Goal: Find specific page/section: Find specific page/section

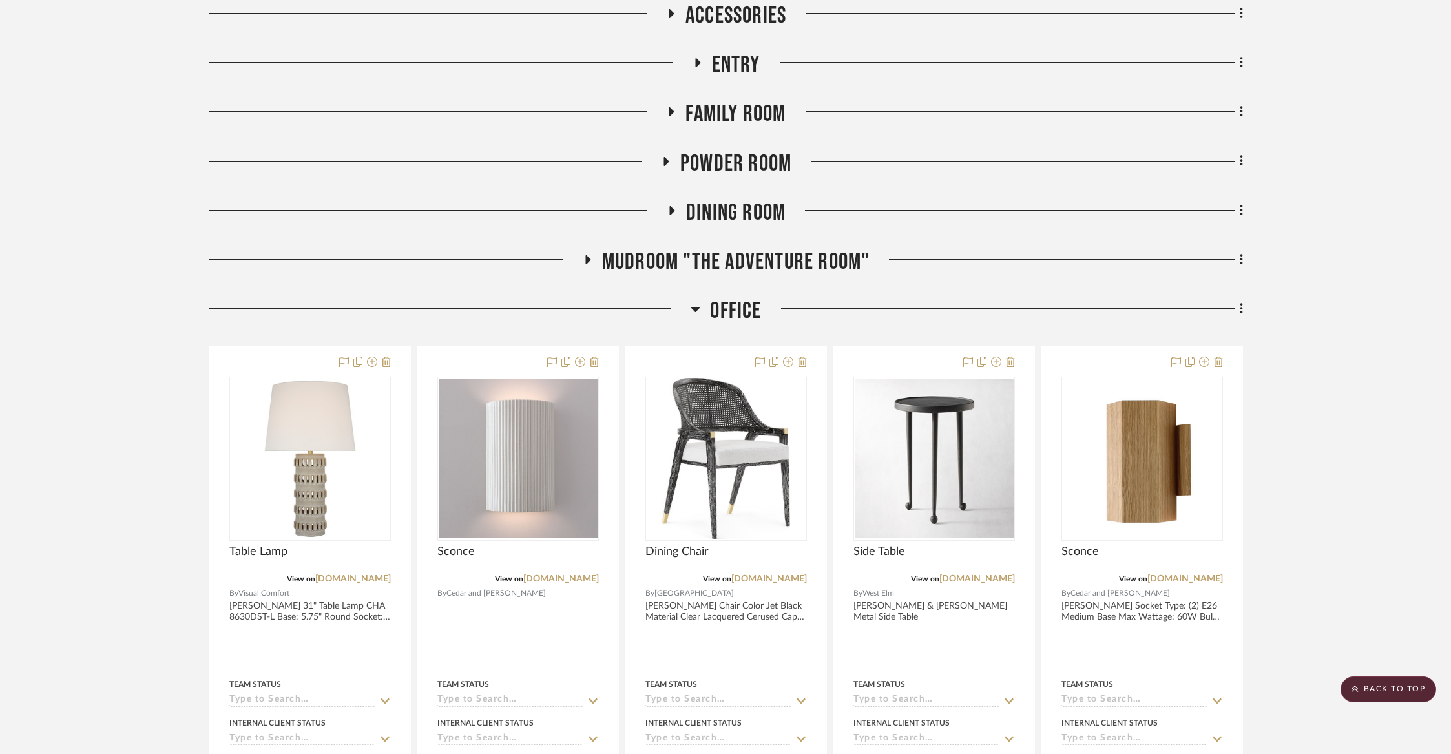
click at [750, 315] on span "Office" at bounding box center [735, 311] width 51 height 28
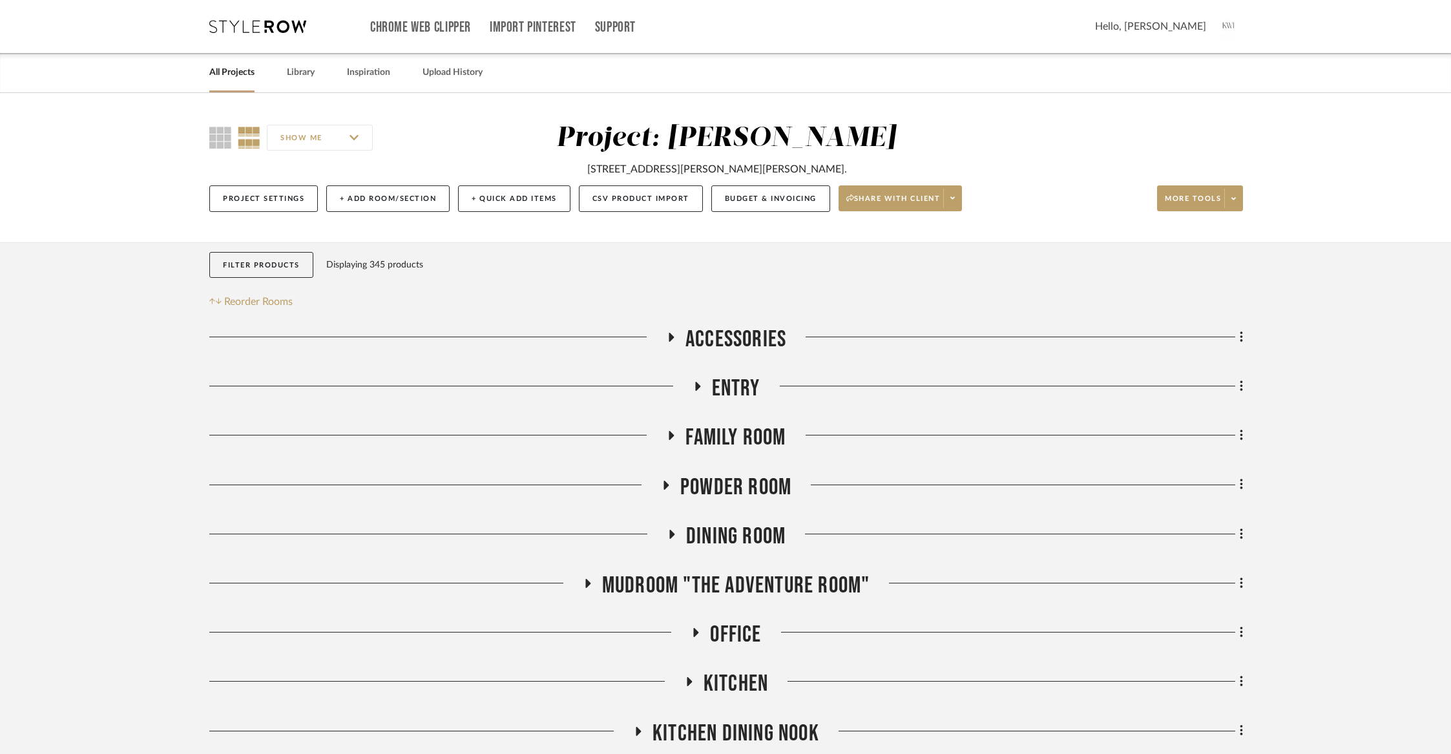
click at [224, 76] on link "All Projects" at bounding box center [231, 72] width 45 height 17
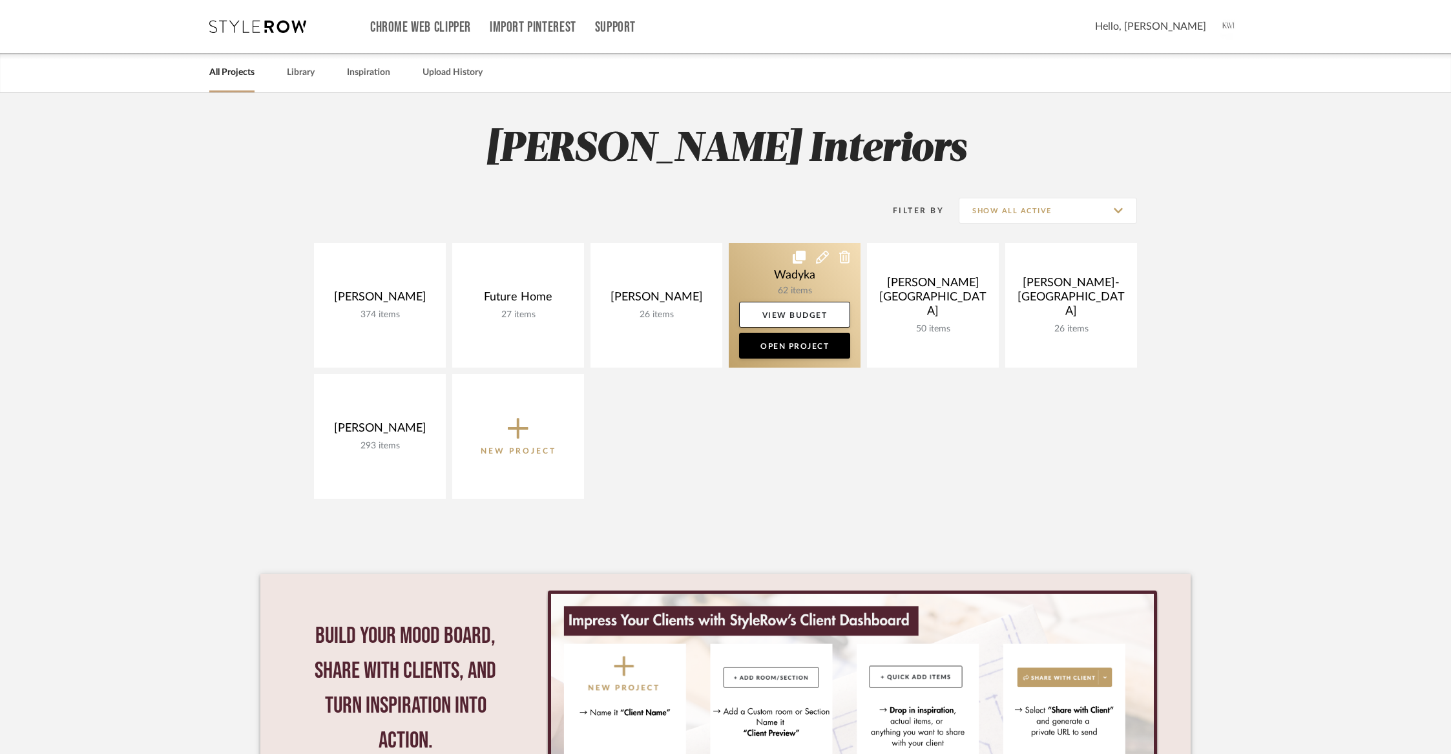
click at [787, 286] on link at bounding box center [795, 305] width 132 height 125
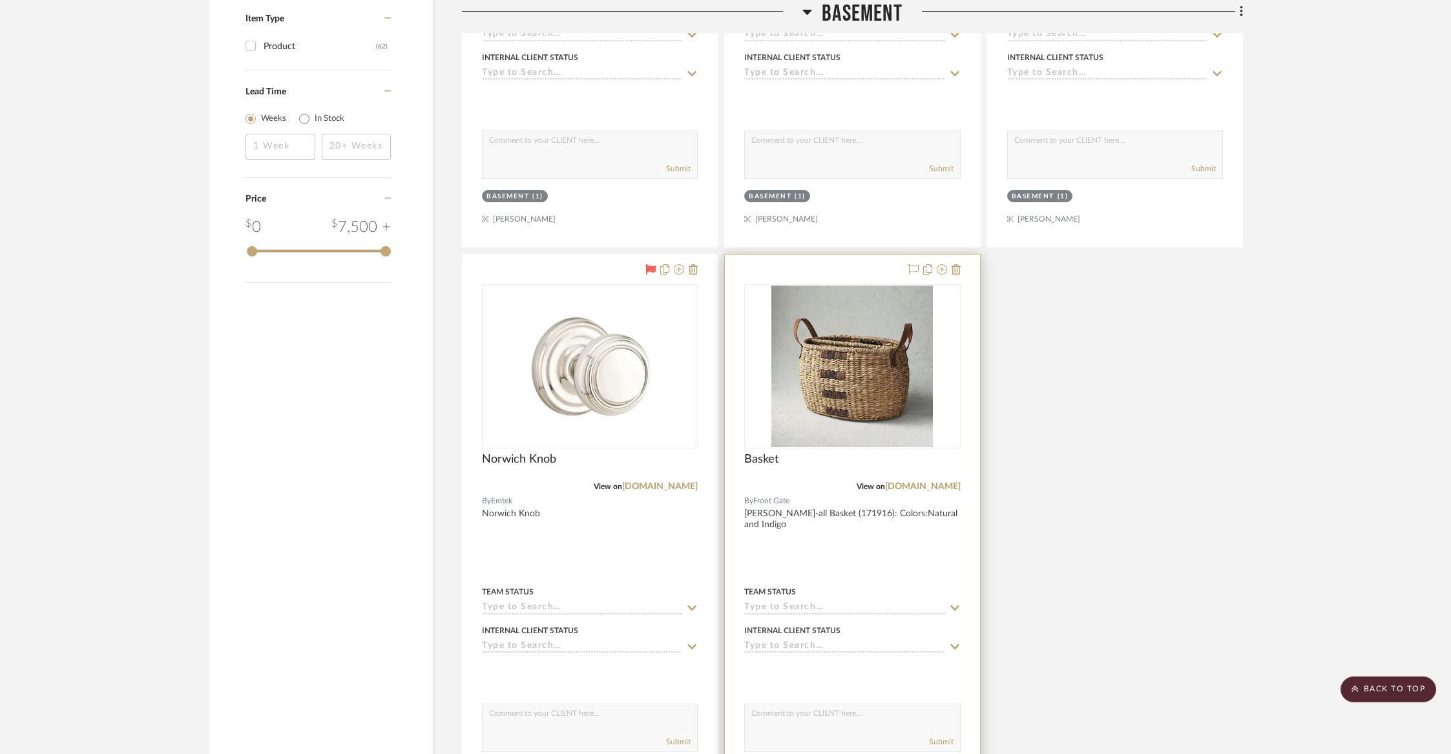
scroll to position [1980, 0]
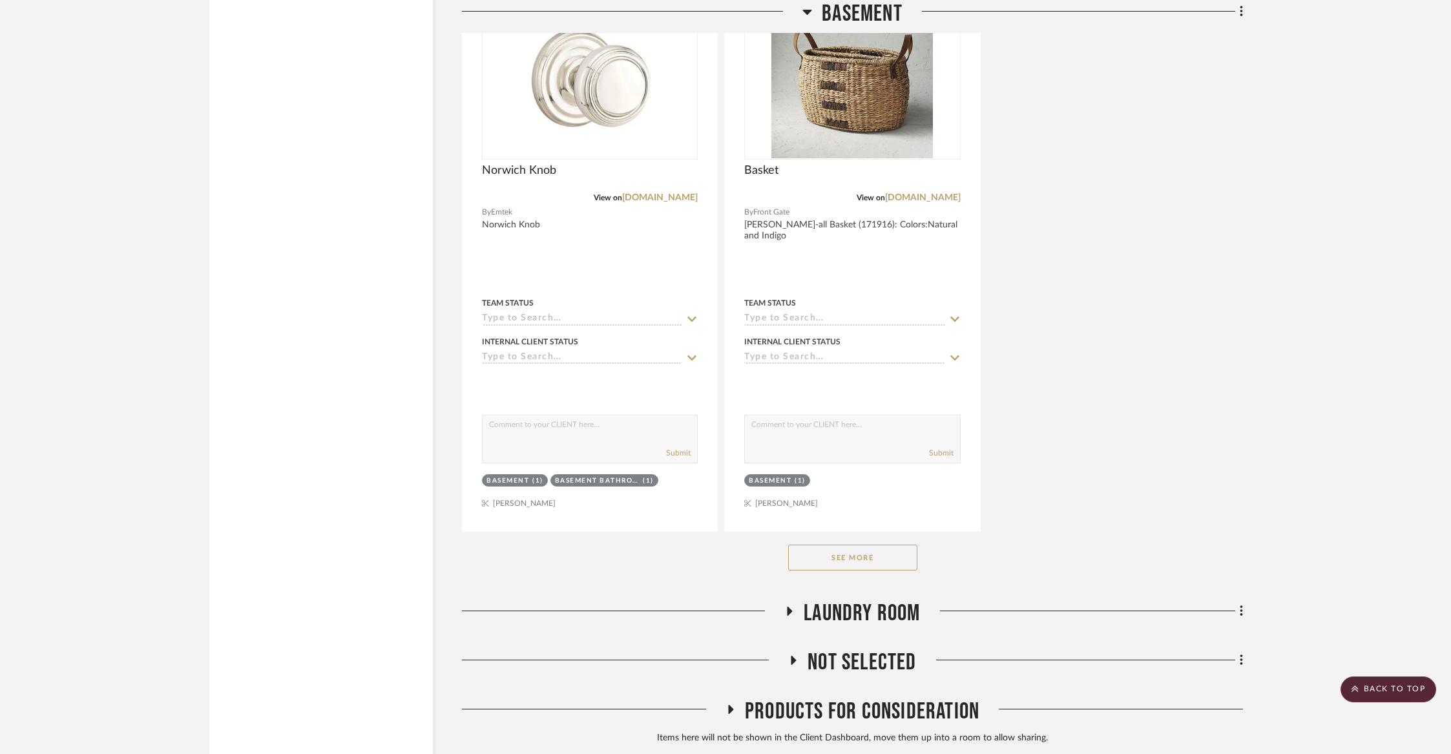
click at [835, 559] on button "See More" at bounding box center [852, 558] width 129 height 26
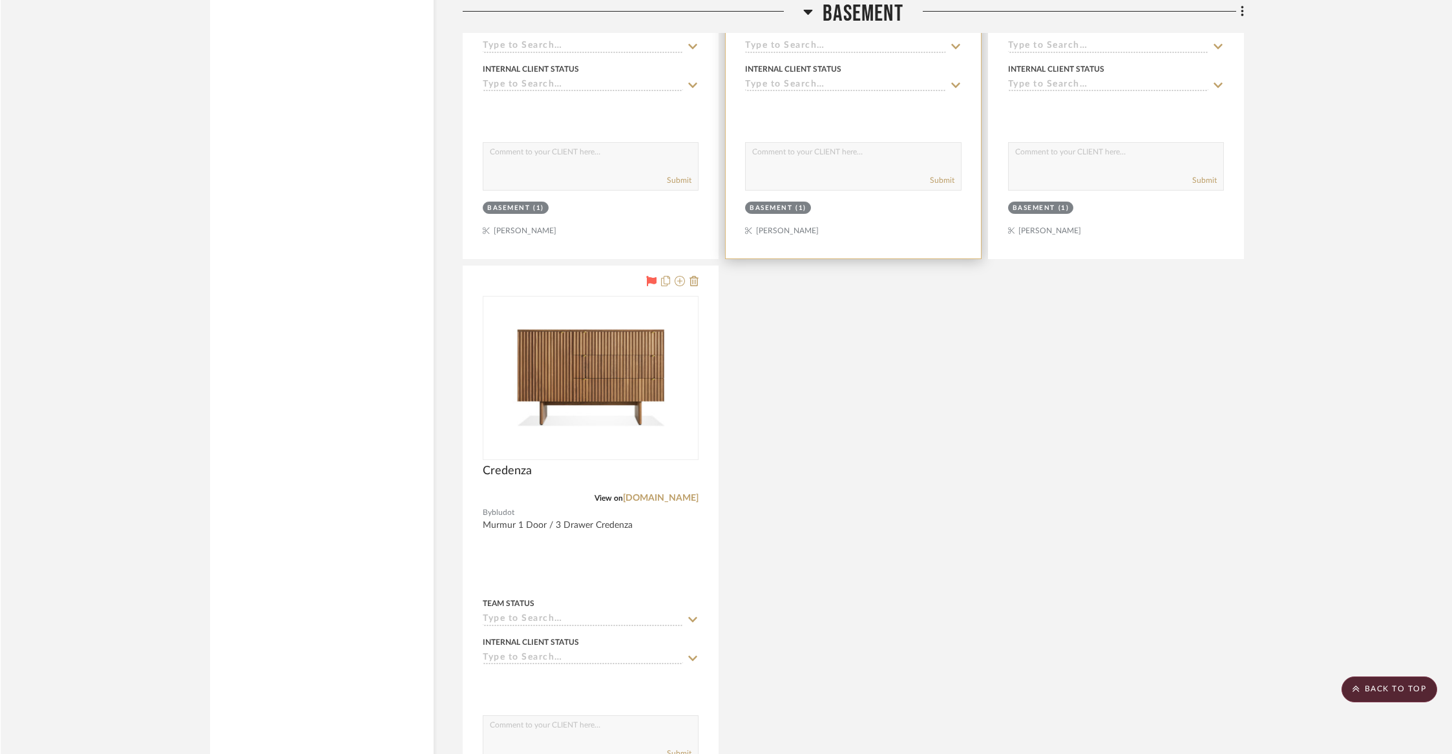
scroll to position [2854, 0]
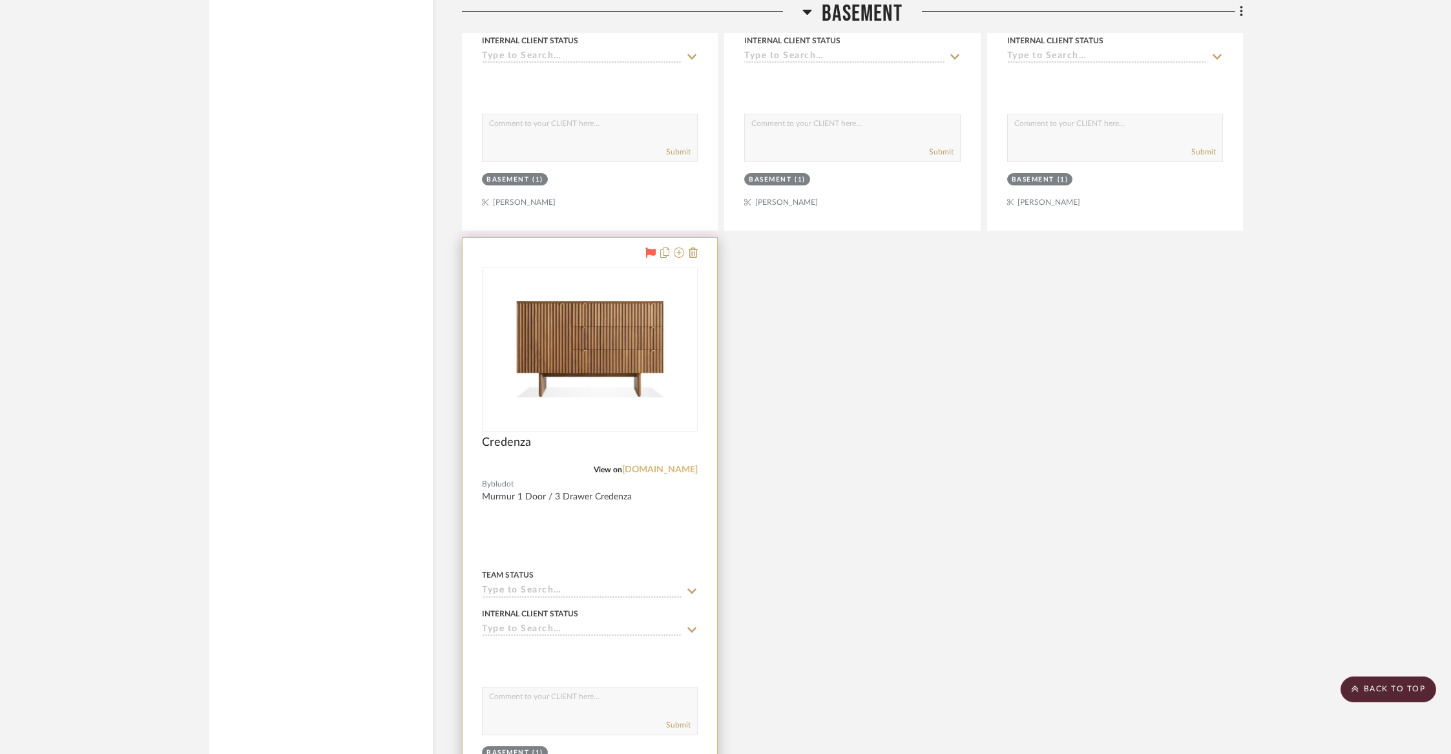
click at [666, 465] on link "[DOMAIN_NAME]" at bounding box center [660, 469] width 76 height 9
click at [663, 465] on link "[DOMAIN_NAME]" at bounding box center [660, 469] width 76 height 9
